Goal: Task Accomplishment & Management: Manage account settings

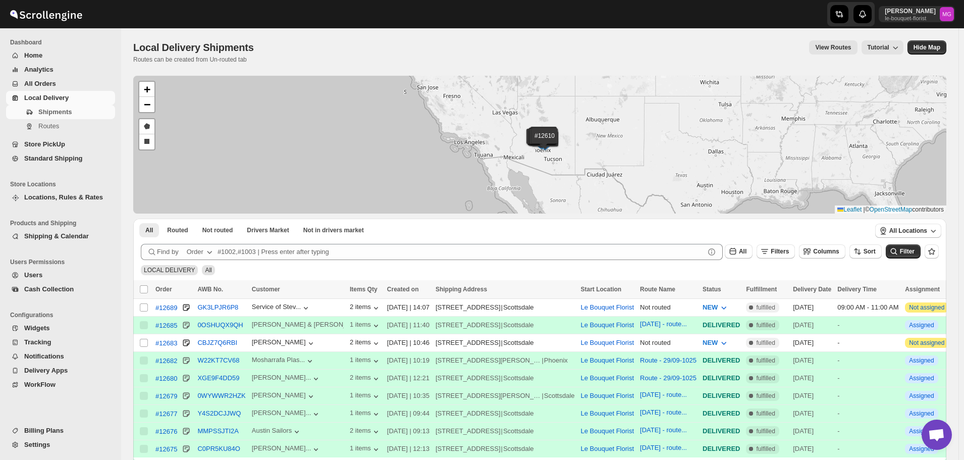
click at [41, 141] on span "Store PickUp" at bounding box center [44, 144] width 41 height 8
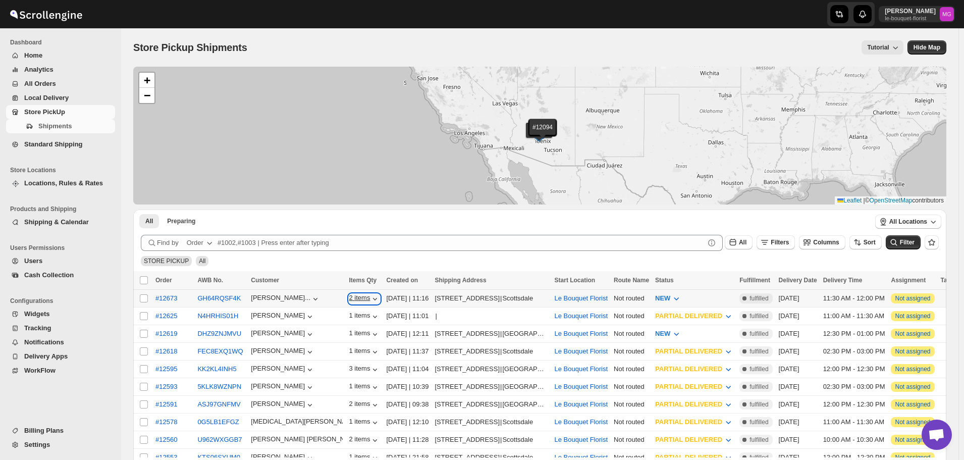
click at [370, 301] on icon "button" at bounding box center [375, 299] width 10 height 10
click at [370, 298] on icon "button" at bounding box center [375, 299] width 10 height 10
click at [370, 331] on icon "button" at bounding box center [375, 334] width 10 height 10
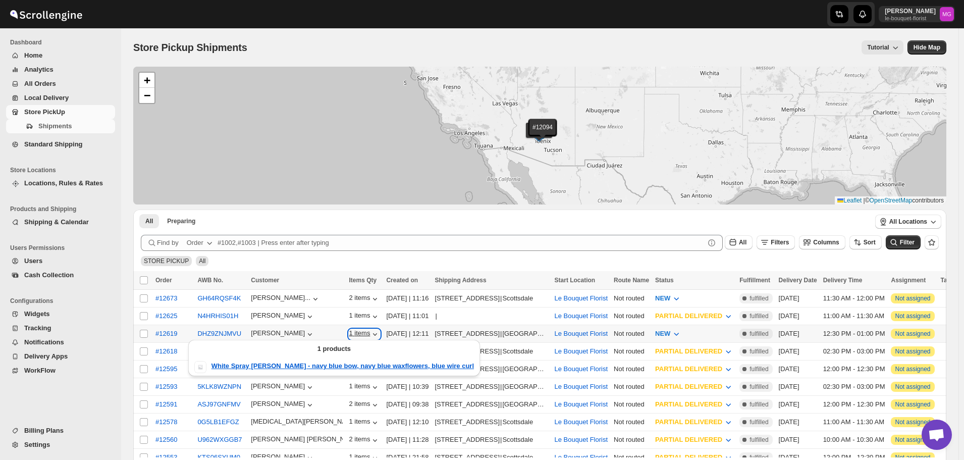
click at [370, 331] on icon "button" at bounding box center [375, 334] width 10 height 10
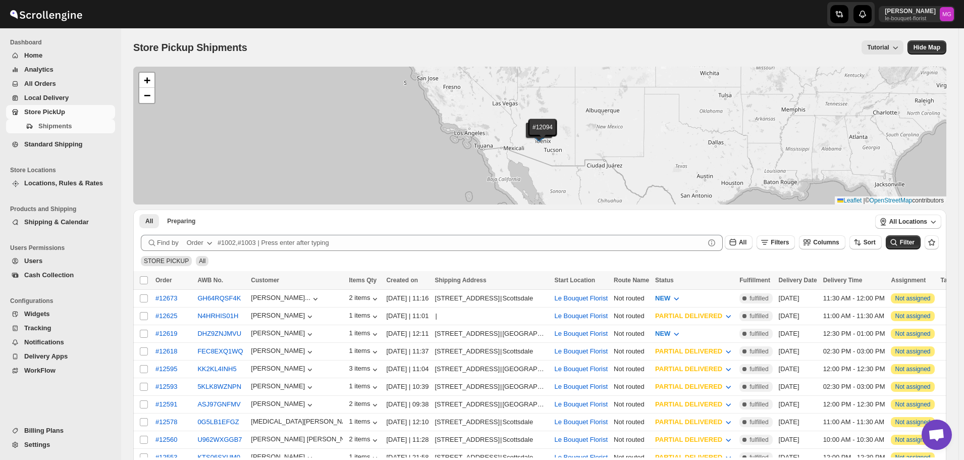
click at [62, 83] on span "All Orders" at bounding box center [68, 84] width 89 height 10
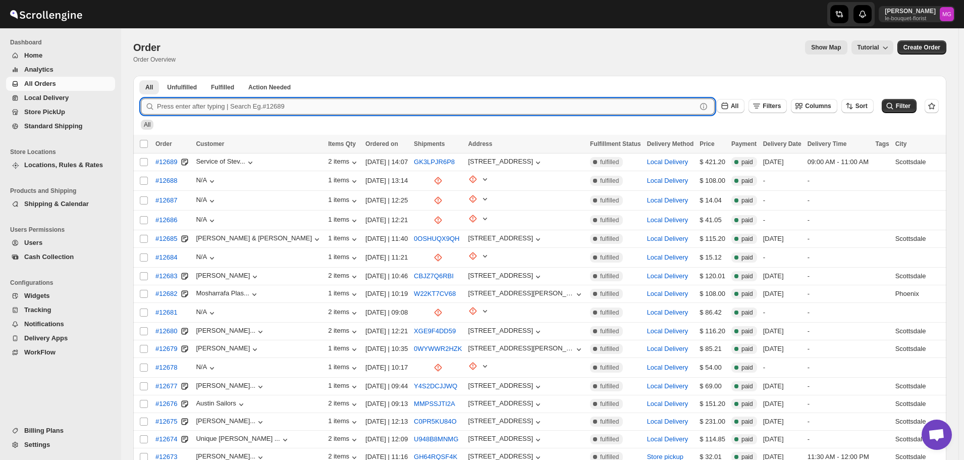
click at [236, 113] on input "text" at bounding box center [427, 106] width 540 height 16
type input "SUE HOL"
click at [141, 76] on button "Submit" at bounding box center [155, 81] width 29 height 11
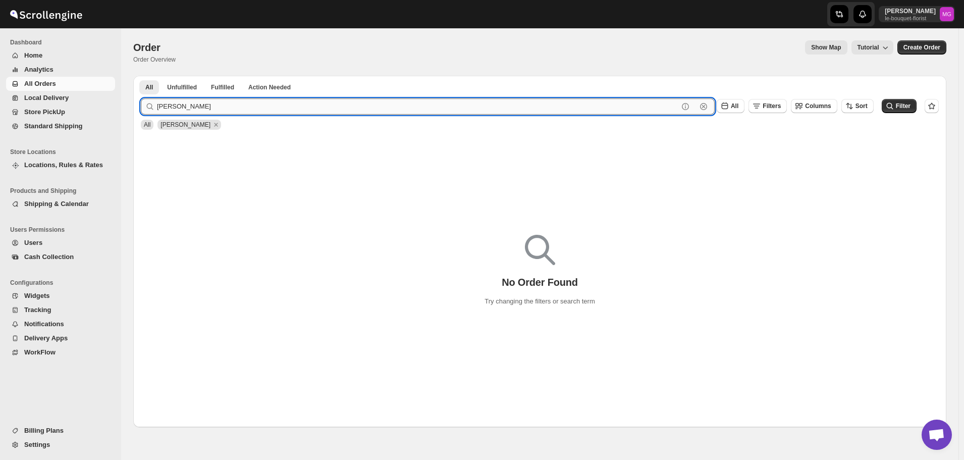
click at [222, 105] on input "SUE HOL" at bounding box center [418, 106] width 522 height 16
type input "12672"
click at [141, 76] on button "Submit" at bounding box center [155, 81] width 29 height 11
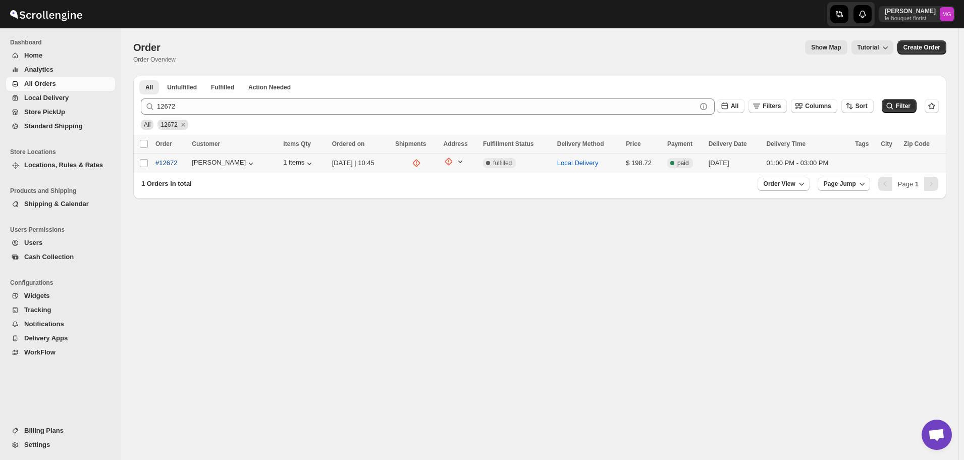
click at [167, 161] on span "#12672" at bounding box center [167, 163] width 22 height 10
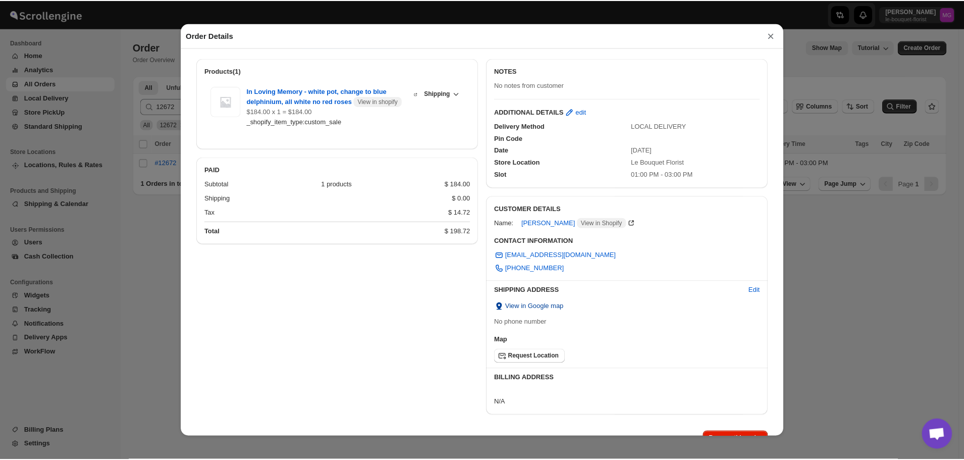
scroll to position [65, 0]
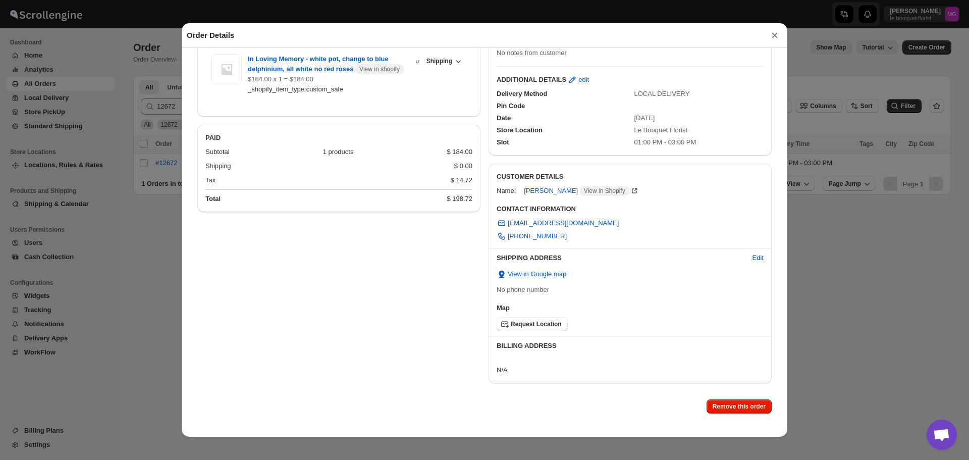
click at [753, 257] on span "Edit" at bounding box center [758, 258] width 11 height 10
select select "US"
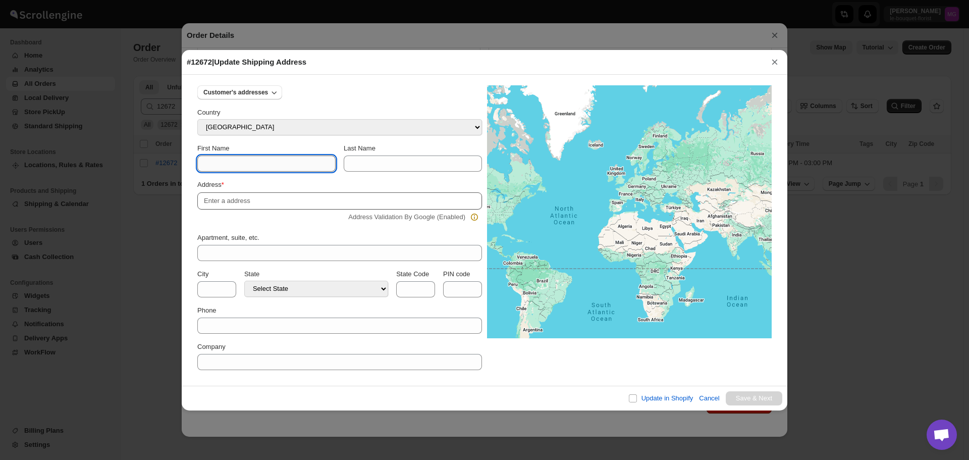
click at [265, 164] on input "First Name" at bounding box center [266, 164] width 138 height 16
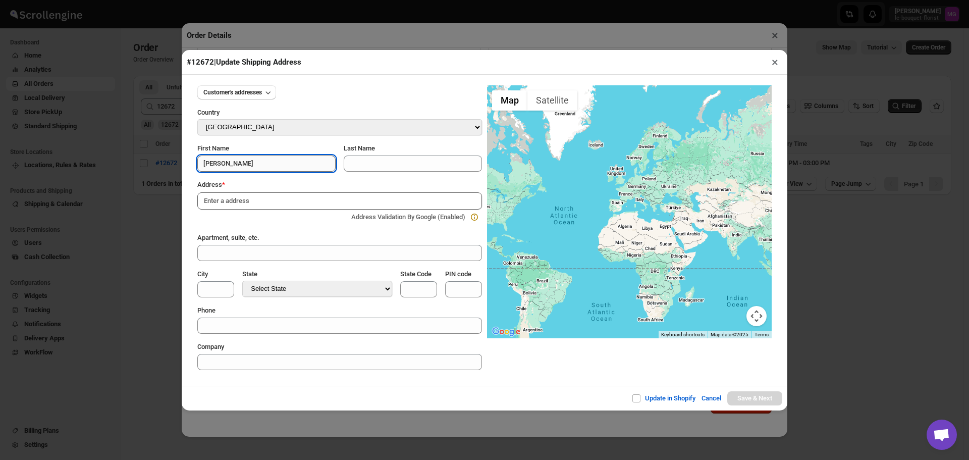
type input "Sue"
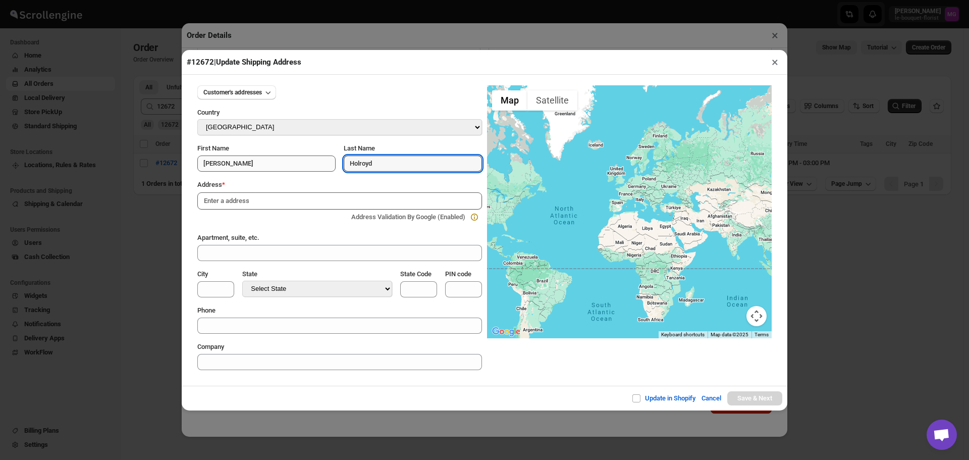
type input "Holroyd"
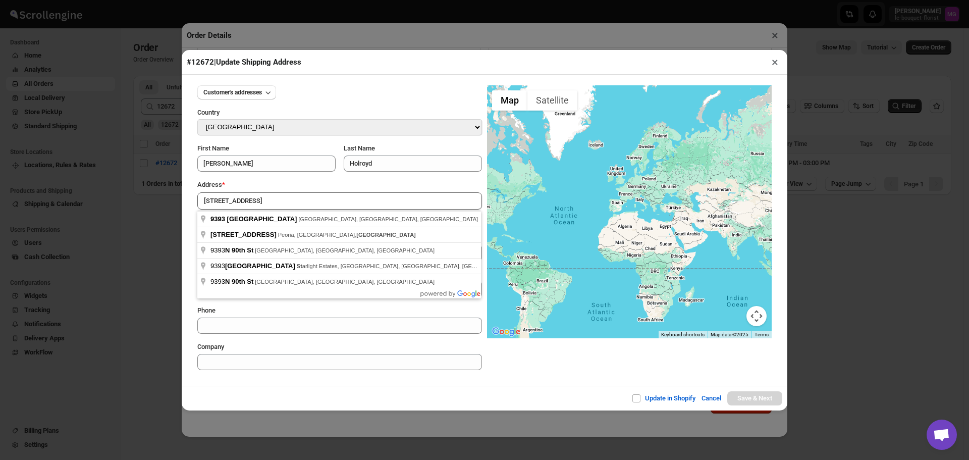
type input "9393 North 90th Street, Scottsdale, AZ, USA"
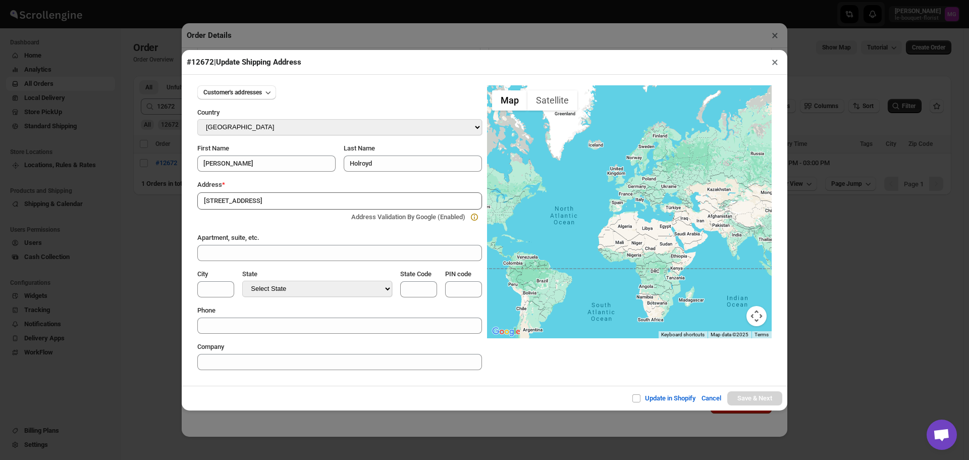
type input "[GEOGRAPHIC_DATA]"
select select "[US_STATE]"
type input "AZ"
type input "85258"
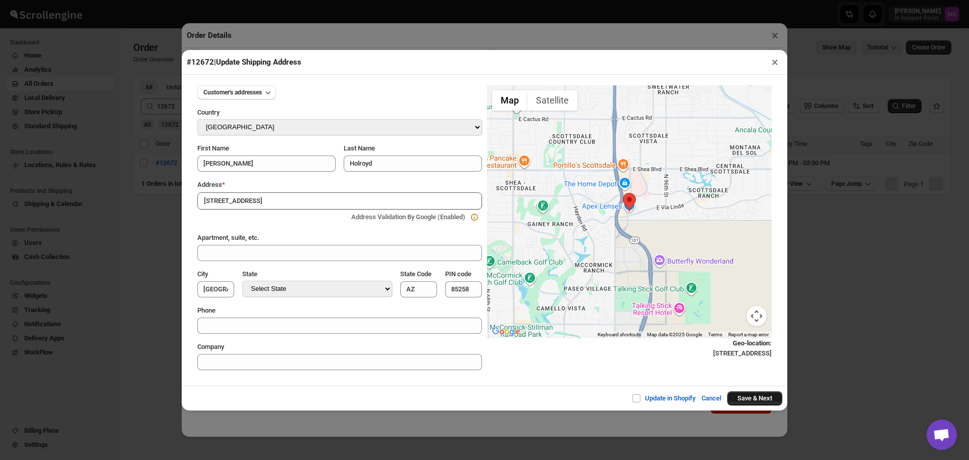
click at [772, 399] on button "Save & Next" at bounding box center [755, 398] width 55 height 14
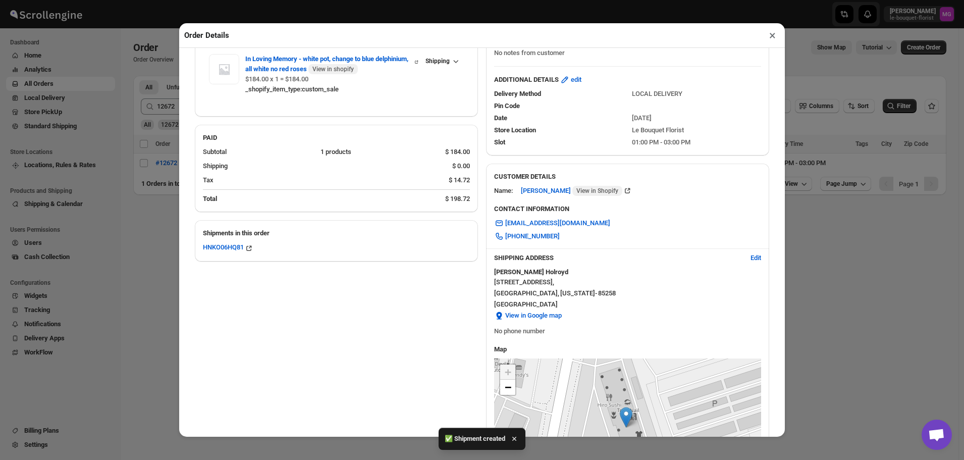
click at [765, 37] on button "×" at bounding box center [772, 35] width 15 height 14
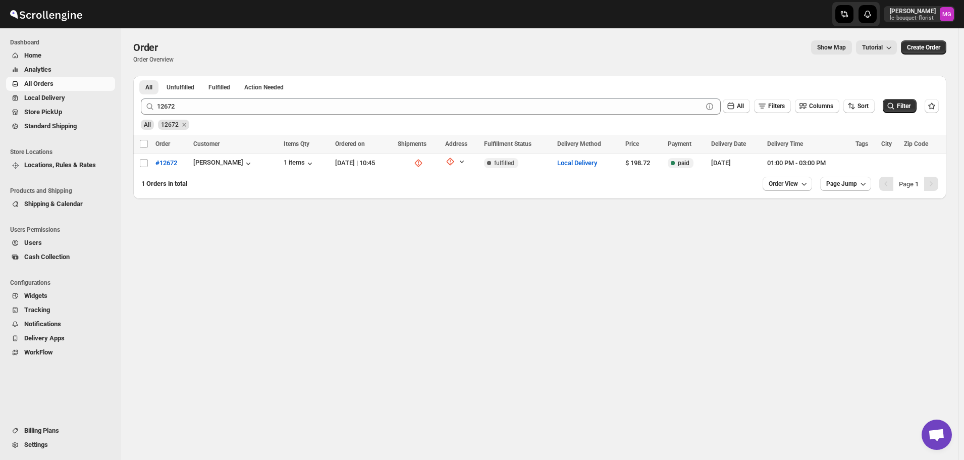
click at [47, 110] on span "Store PickUp" at bounding box center [43, 112] width 38 height 8
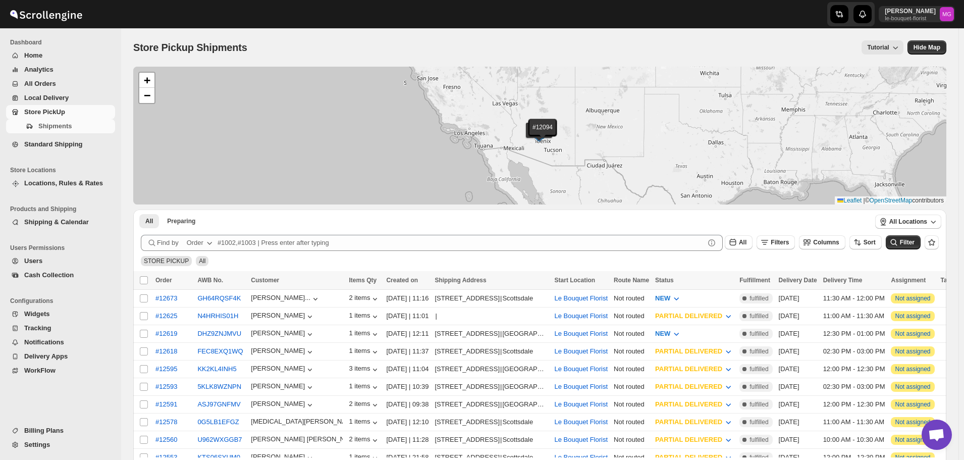
click at [54, 83] on span "All Orders" at bounding box center [40, 84] width 32 height 8
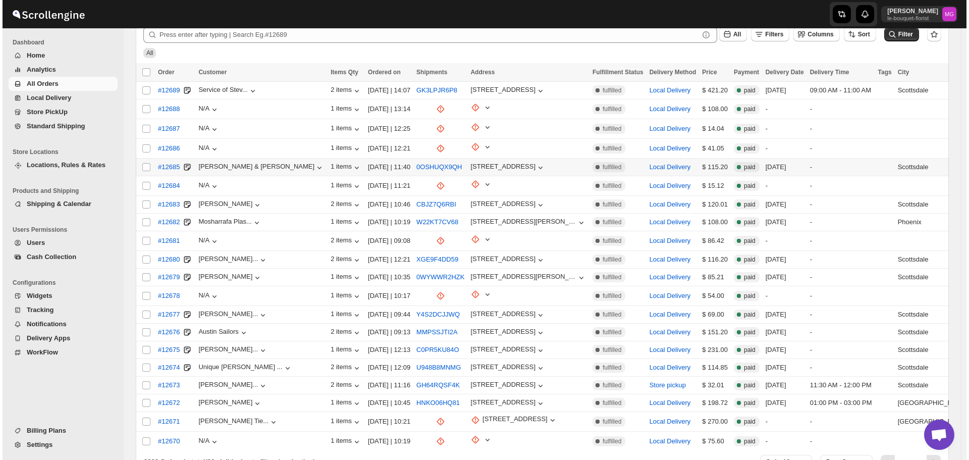
scroll to position [129, 0]
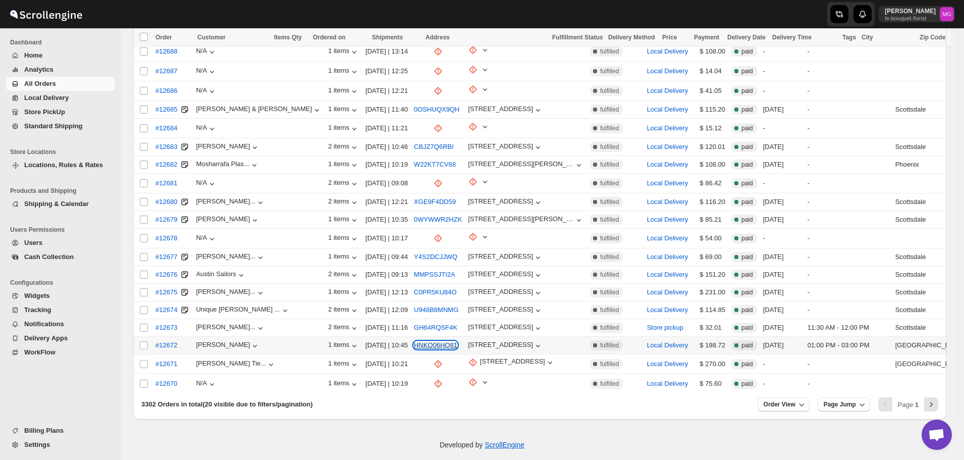
click at [414, 341] on button "HNKO06HQ81" at bounding box center [435, 345] width 43 height 8
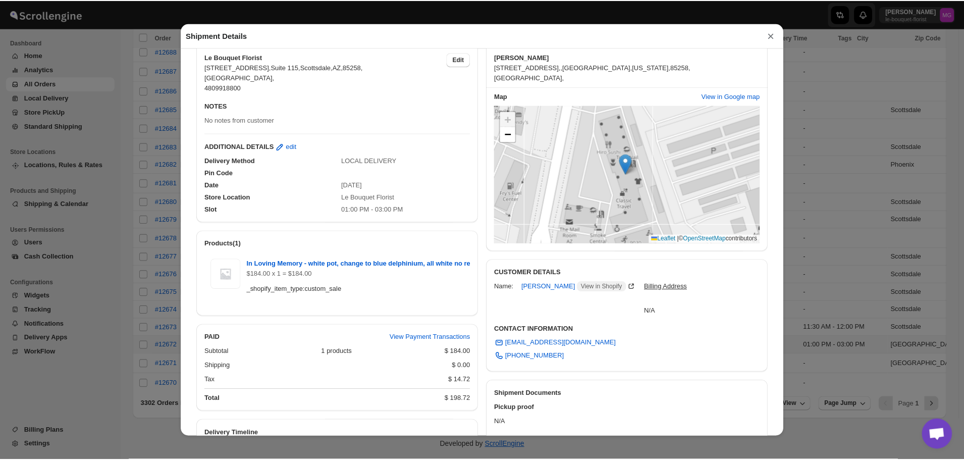
scroll to position [0, 0]
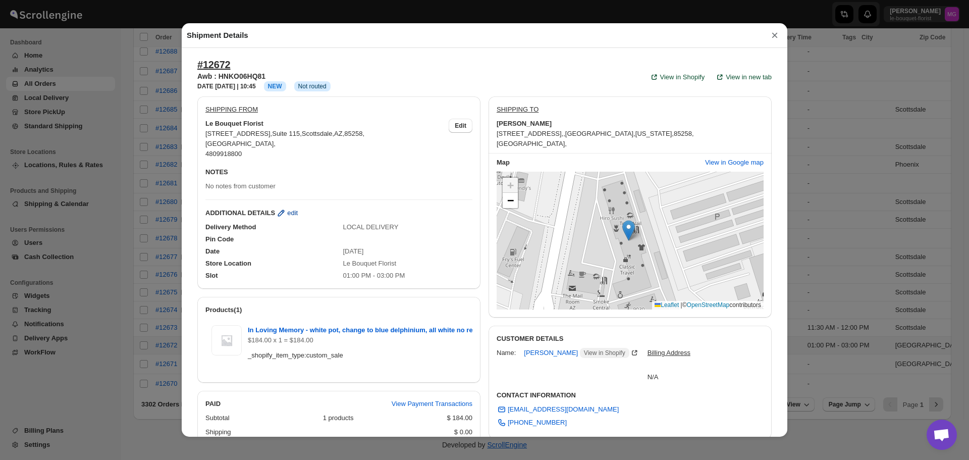
click at [287, 215] on span "edit" at bounding box center [292, 213] width 11 height 10
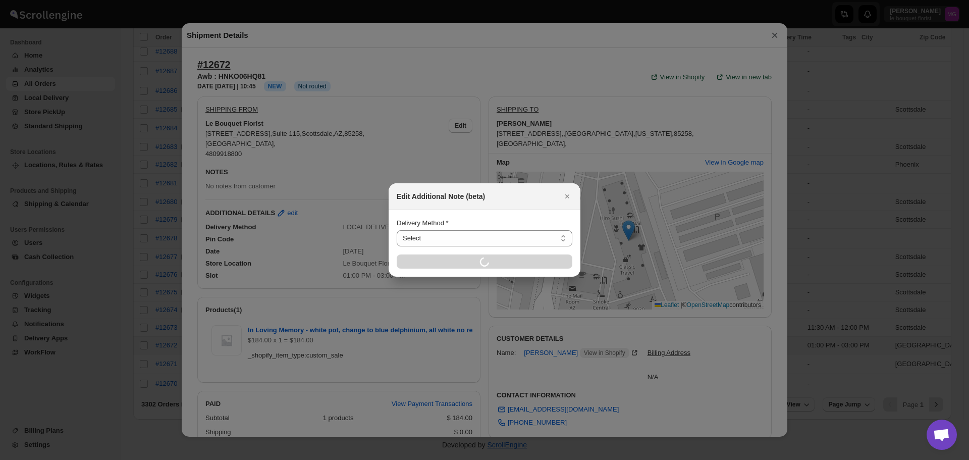
select select "LOCAL_DELIVERY"
select select "LOCATION_BASES"
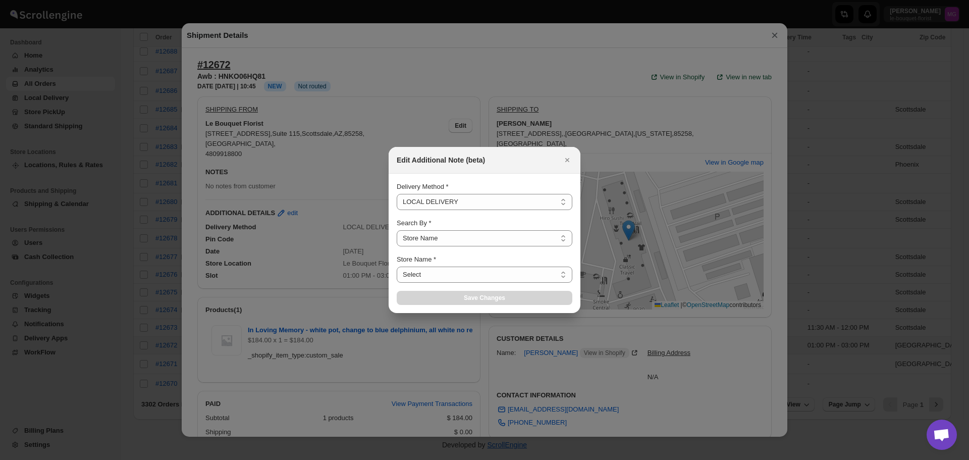
select select "67182988fdd300583c220c76"
select select "[DATE]"
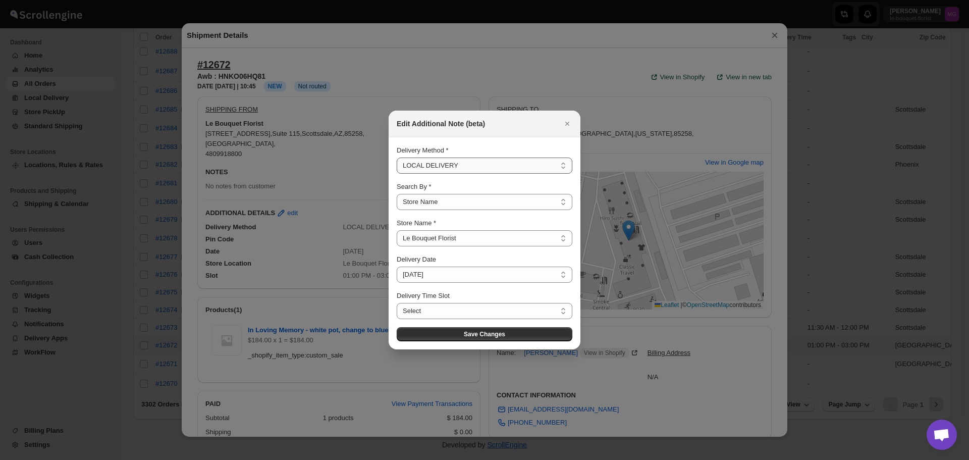
click at [434, 171] on select "Select LOCAL DELIVERY STORE PICKUP STANDARD SHIPPING" at bounding box center [485, 166] width 176 height 16
select select "STORE_PICKUP"
click at [397, 174] on select "Select LOCAL DELIVERY STORE PICKUP STANDARD SHIPPING" at bounding box center [485, 166] width 176 height 16
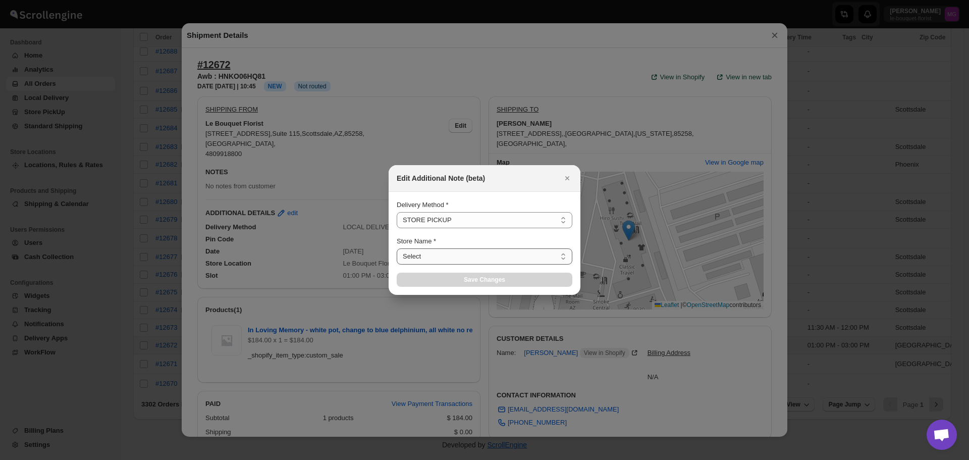
click at [421, 263] on select "Select Le Bouquet Florist" at bounding box center [485, 256] width 176 height 16
click at [397, 248] on select "Select Le Bouquet Florist" at bounding box center [485, 256] width 176 height 16
click at [417, 261] on select "Select Le Bouquet Florist" at bounding box center [485, 256] width 176 height 16
select select "67182988fdd300583c220c76"
click at [397, 248] on select "Select Le Bouquet Florist" at bounding box center [485, 256] width 176 height 16
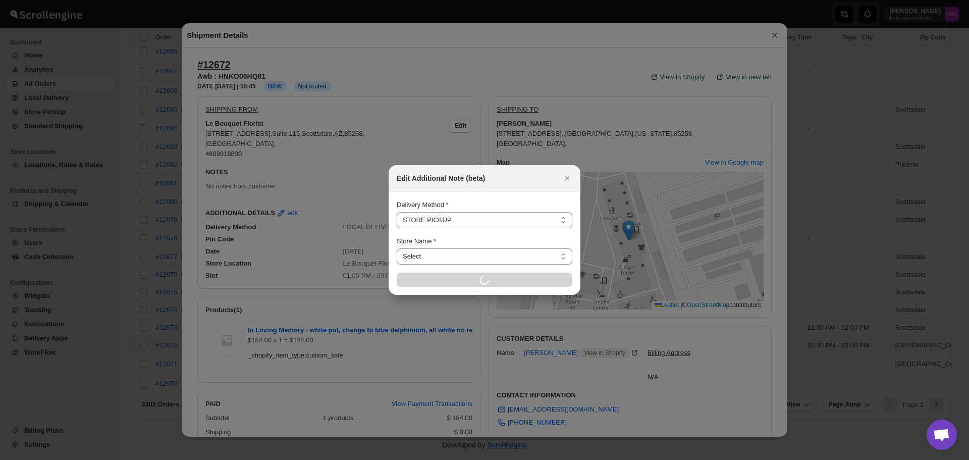
select select "67182988fdd300583c220c76"
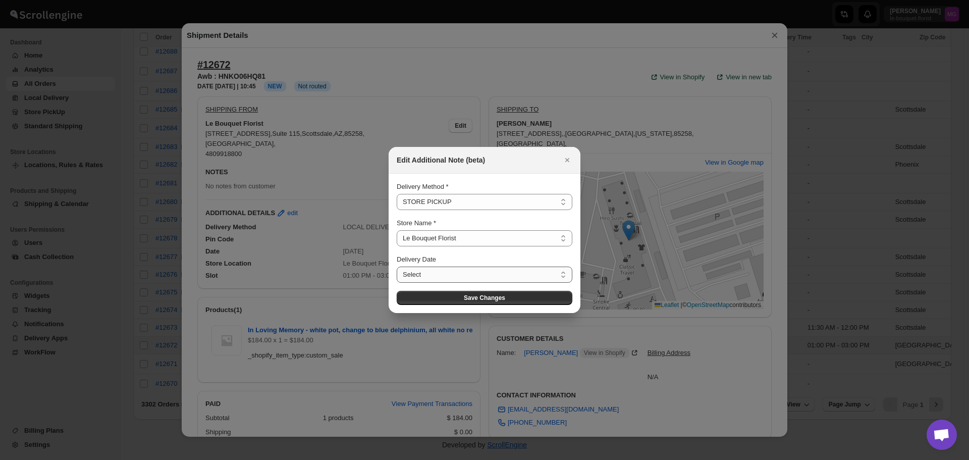
click at [416, 271] on select "Select [DATE] [DATE] [DATE] [DATE] [DATE] [DATE] [DATE] [DATE] [DATE] [DATE] [D…" at bounding box center [485, 275] width 176 height 16
select select "[DATE]"
click at [397, 267] on select "Select [DATE] [DATE] [DATE] [DATE] [DATE] [DATE] [DATE] [DATE] [DATE] [DATE] [D…" at bounding box center [485, 275] width 176 height 16
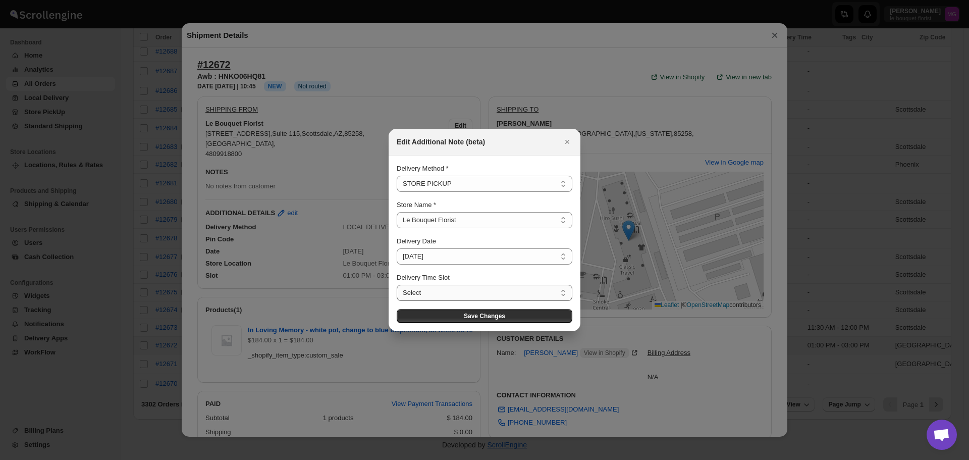
click at [424, 287] on select "Select 11:00 AM - 11:30 AM 11:30 AM - 12:00 PM 12:00 PM - 12:30 PM 12:30 PM - 0…" at bounding box center [485, 293] width 176 height 16
select select "671932030ed43f03ce62be97"
click at [397, 285] on select "Select 11:00 AM - 11:30 AM 11:30 AM - 12:00 PM 12:00 PM - 12:30 PM 12:30 PM - 0…" at bounding box center [485, 293] width 176 height 16
click at [478, 311] on button "Save Changes" at bounding box center [485, 316] width 176 height 14
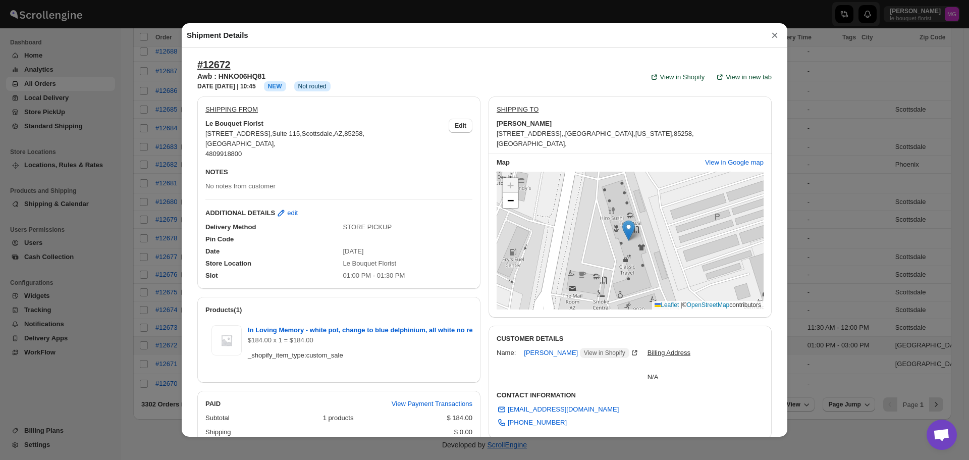
click at [768, 40] on button "×" at bounding box center [774, 35] width 15 height 14
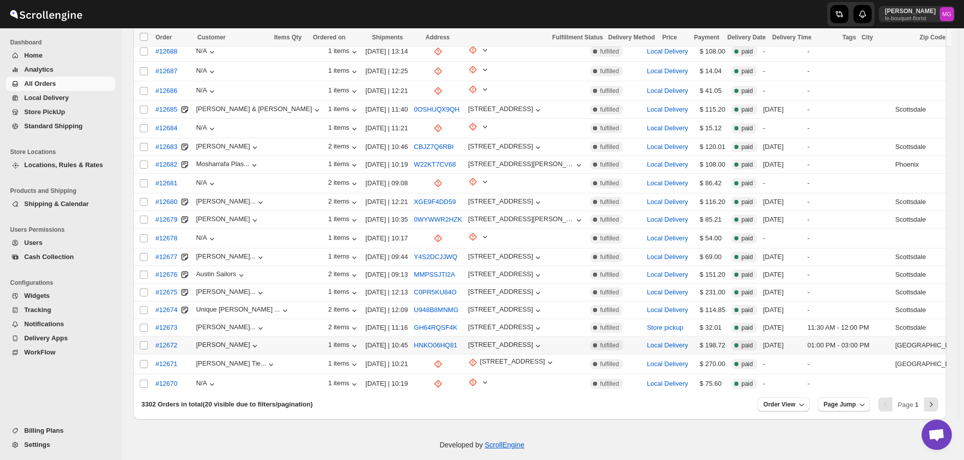
click at [64, 111] on span "Store PickUp" at bounding box center [68, 112] width 89 height 10
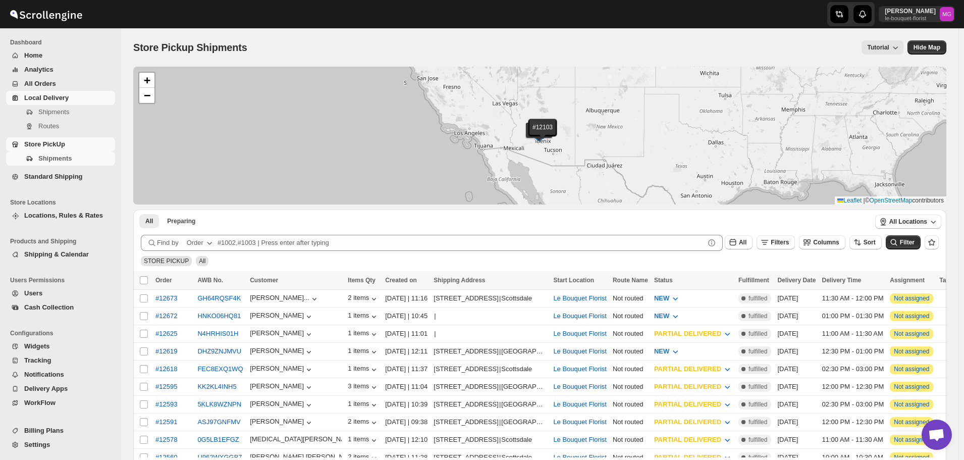
click at [56, 99] on span "Local Delivery" at bounding box center [46, 98] width 44 height 8
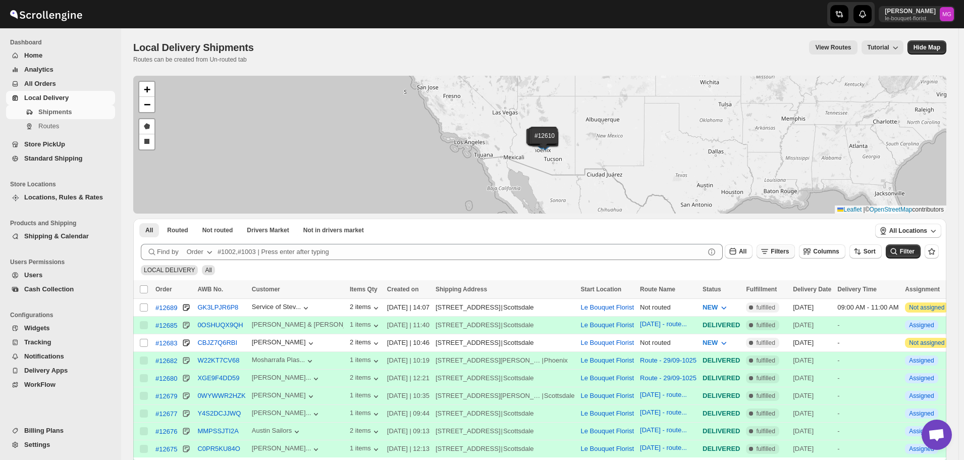
click at [770, 254] on icon "button" at bounding box center [765, 251] width 10 height 10
click at [777, 298] on button "Add Filter" at bounding box center [786, 291] width 48 height 14
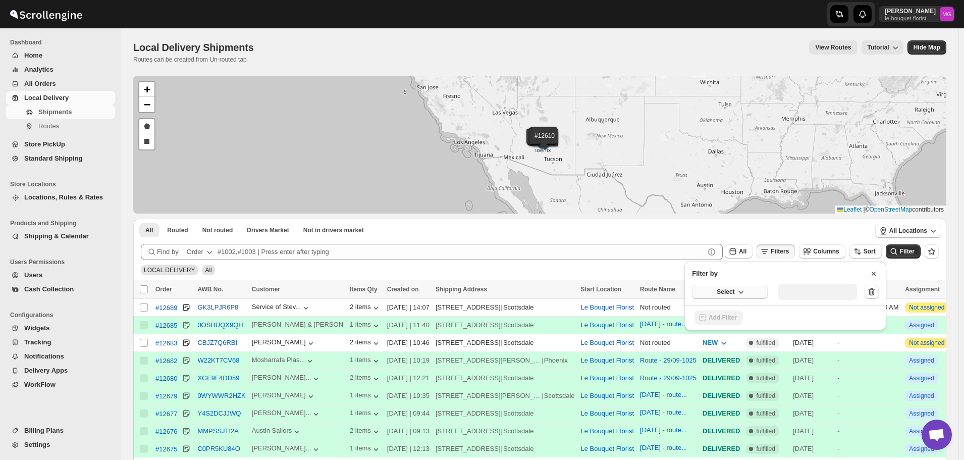
click at [744, 292] on icon "button" at bounding box center [741, 292] width 10 height 10
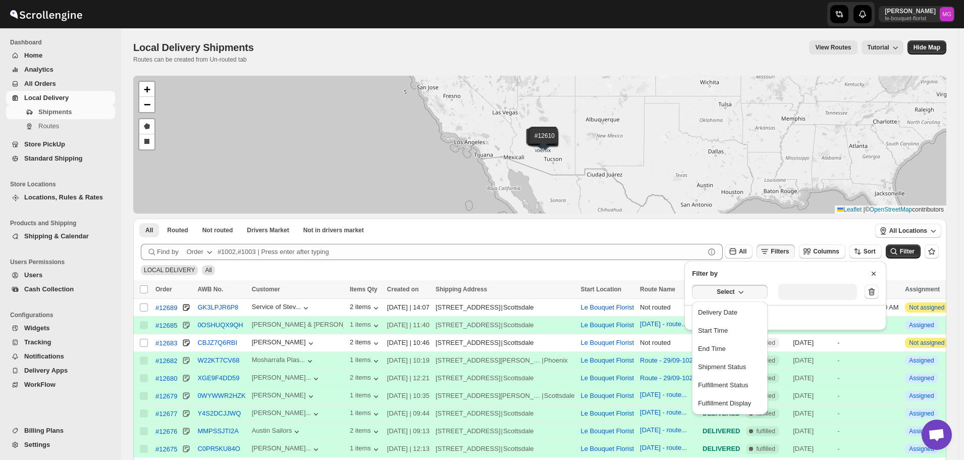
click at [738, 316] on button "Delivery Date" at bounding box center [730, 312] width 70 height 16
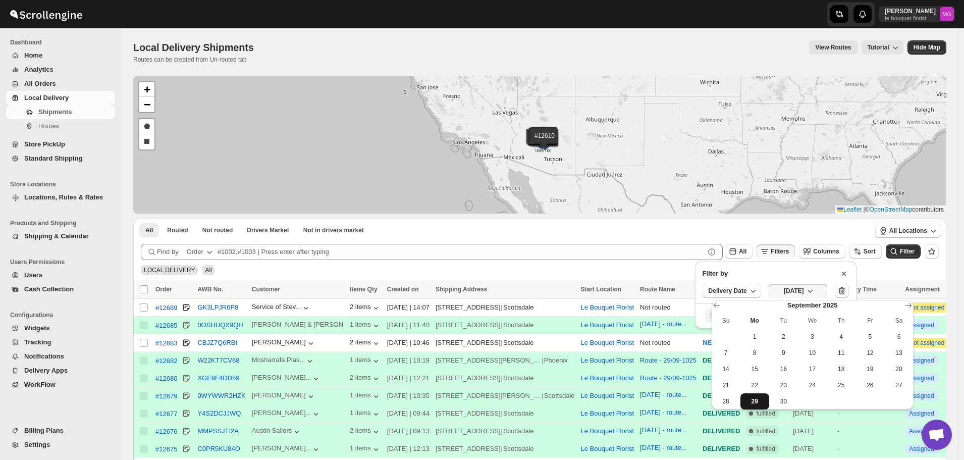
click at [755, 399] on span "29" at bounding box center [755, 401] width 21 height 8
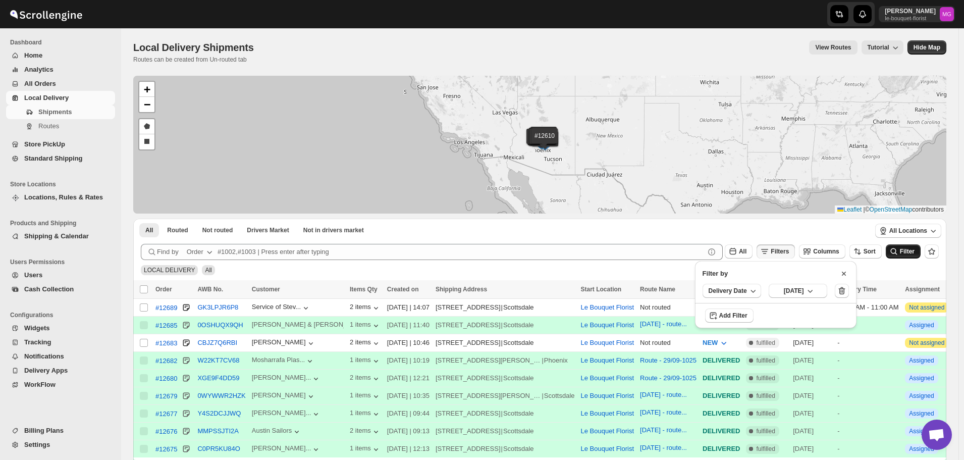
click at [914, 249] on span "Filter" at bounding box center [907, 251] width 15 height 7
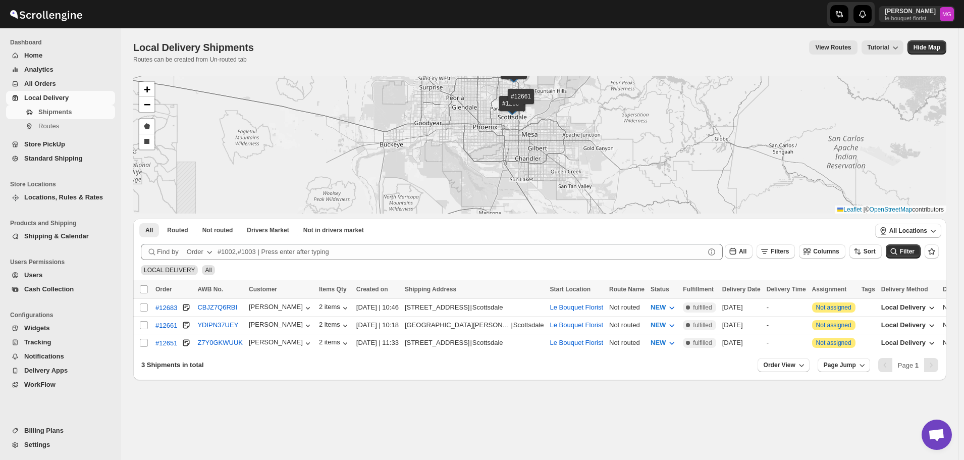
drag, startPoint x: 543, startPoint y: 107, endPoint x: 546, endPoint y: 133, distance: 26.5
click at [553, 135] on div "#12683 #12661 #12651 + − Draw a polygon Draw a rectangle Leaflet | © OpenStreet…" at bounding box center [539, 145] width 813 height 138
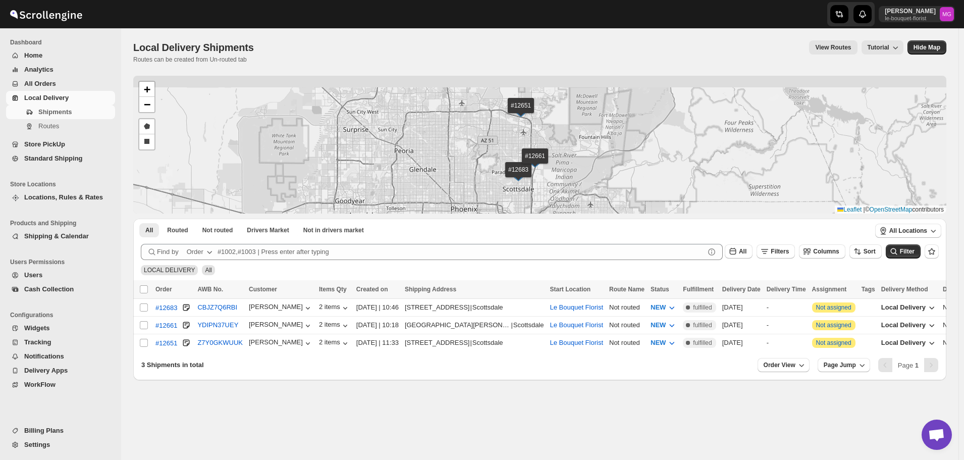
click at [551, 134] on div "#12683 #12661 #12651 + − Draw a polygon Draw a rectangle Leaflet | © OpenStreet…" at bounding box center [539, 145] width 813 height 138
